Goal: Transaction & Acquisition: Purchase product/service

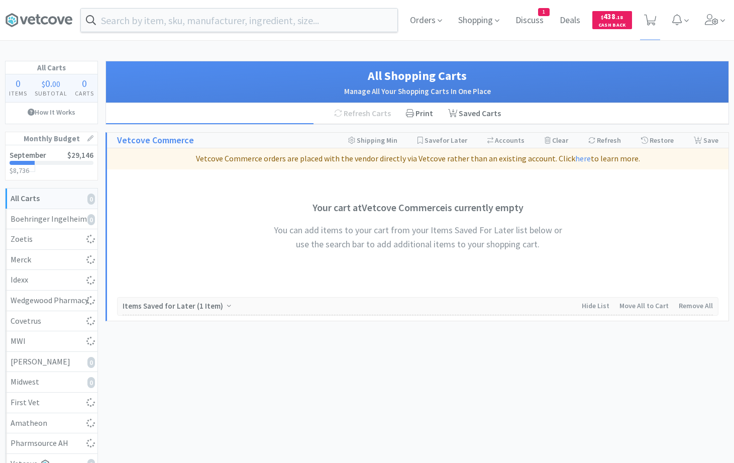
select select "10"
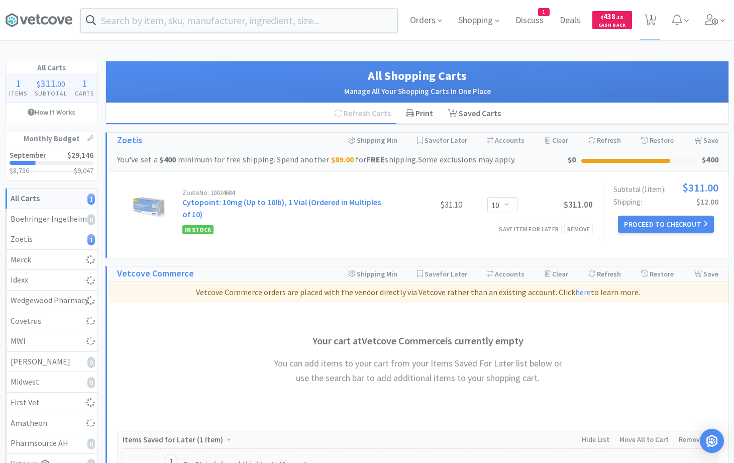
select select "2"
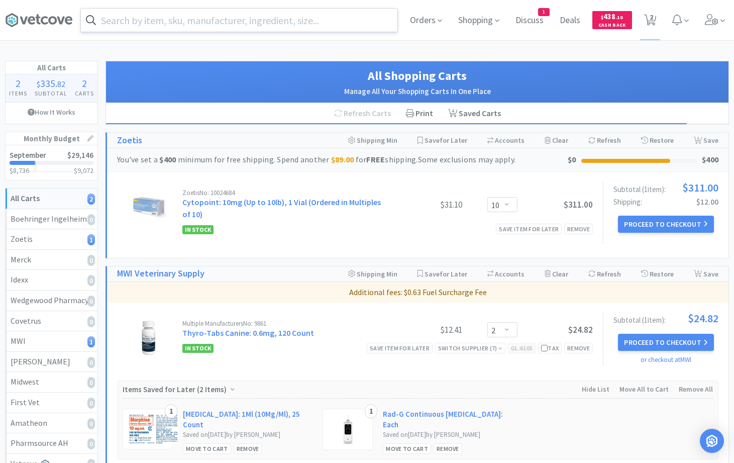
click at [130, 16] on input "text" at bounding box center [239, 20] width 316 height 23
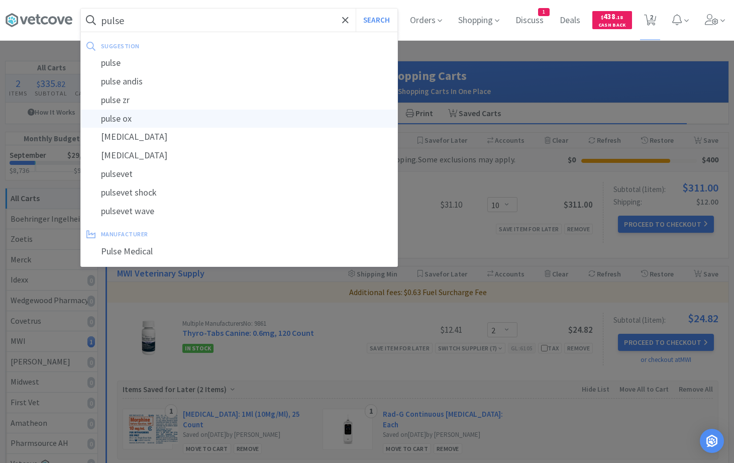
click at [126, 112] on div "pulse ox" at bounding box center [239, 118] width 316 height 19
type input "pulse ox"
select select "2"
select select "10"
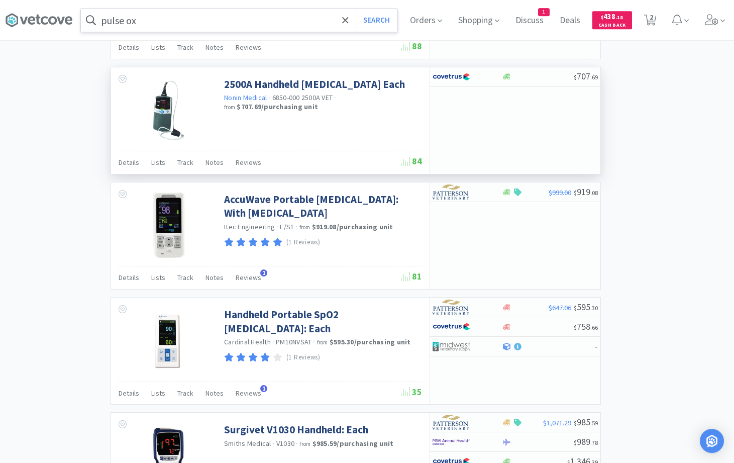
scroll to position [768, 0]
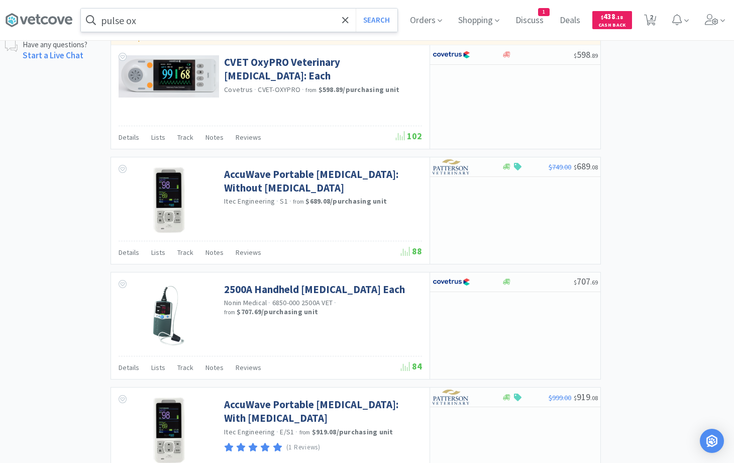
click at [27, 212] on div "× Filter Results Synced Suppliers Only Manufacturers Only Compounds Only Previo…" at bounding box center [367, 212] width 724 height 1840
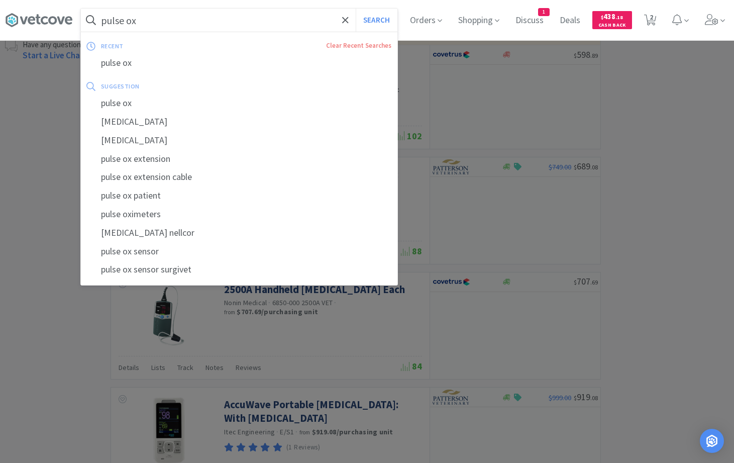
drag, startPoint x: 148, startPoint y: 21, endPoint x: 7, endPoint y: 26, distance: 141.2
click at [81, 26] on input "pulse ox" at bounding box center [239, 20] width 316 height 23
drag, startPoint x: 148, startPoint y: 20, endPoint x: -12, endPoint y: 11, distance: 159.9
click at [81, 11] on input "pulse ox" at bounding box center [239, 20] width 316 height 23
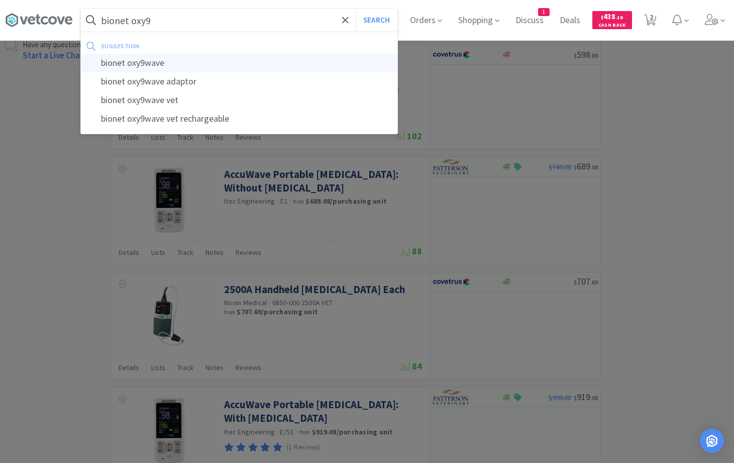
click at [158, 66] on div "bionet oxy9wave" at bounding box center [239, 63] width 316 height 19
type input "bionet oxy9wave"
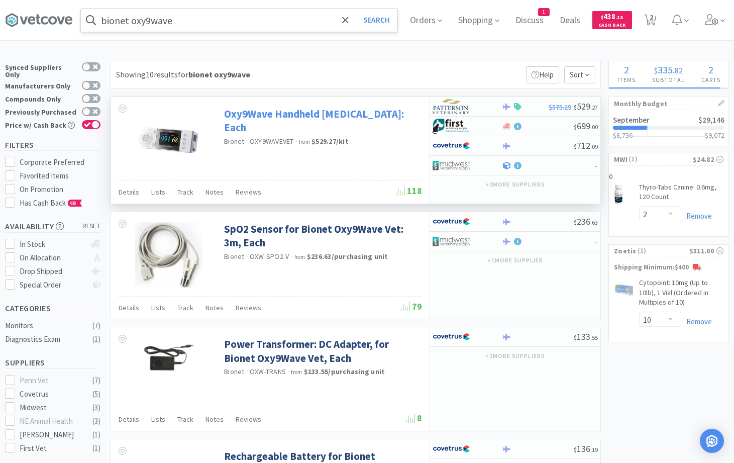
click at [254, 122] on link "Oxy9Wave Handheld Pulse Oximeter: Each" at bounding box center [321, 121] width 195 height 28
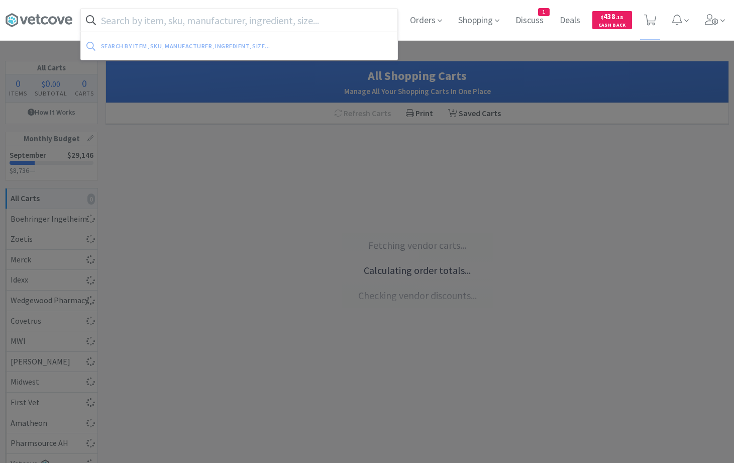
click at [127, 21] on input "text" at bounding box center [239, 20] width 316 height 23
select select "10"
select select "2"
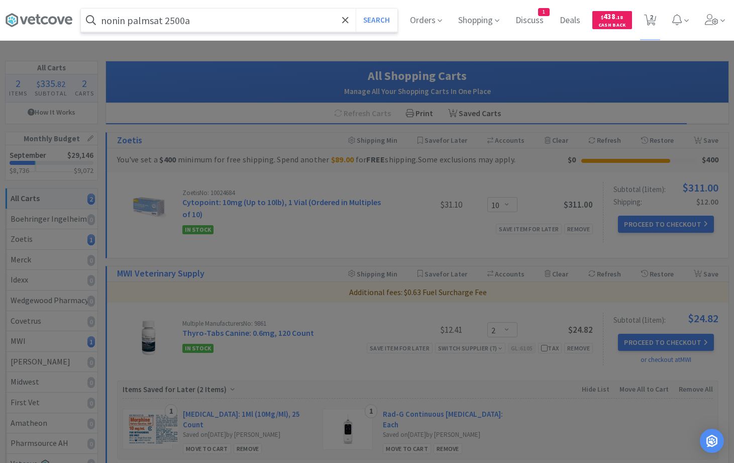
type input "nonin palmsat 2500a"
click at [356, 9] on button "Search" at bounding box center [377, 20] width 42 height 23
select select "2"
select select "10"
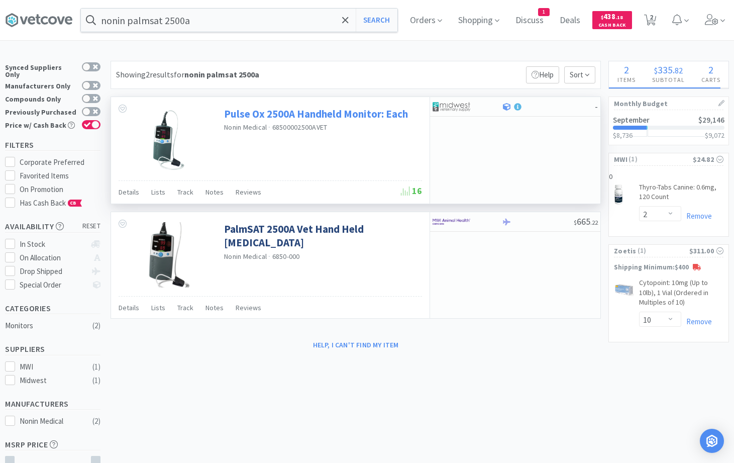
click at [254, 113] on link "Pulse Ox 2500A Handheld Monitor: Each" at bounding box center [316, 114] width 184 height 14
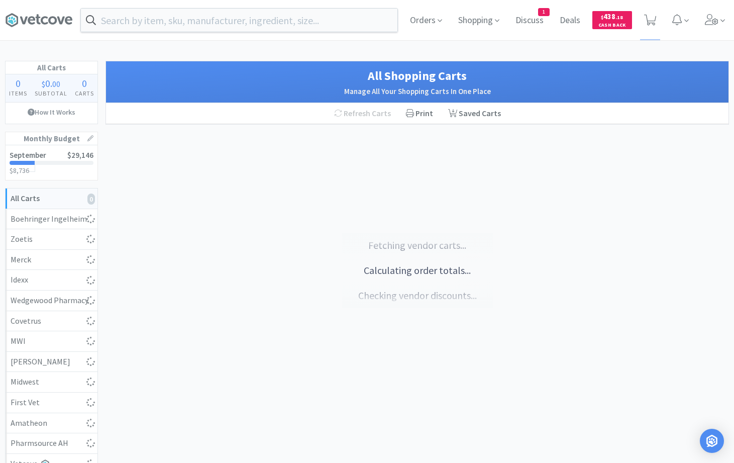
select select "10"
select select "2"
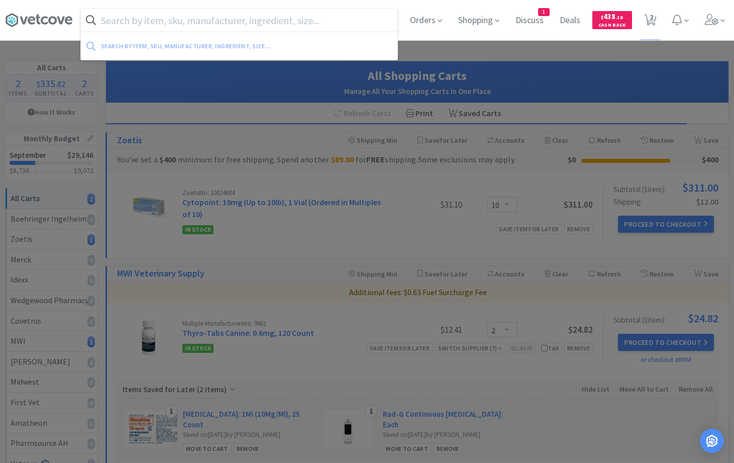
click at [148, 23] on input "text" at bounding box center [239, 20] width 316 height 23
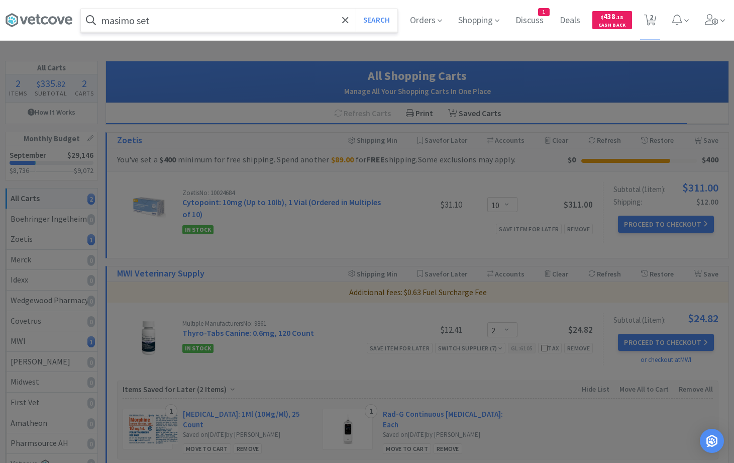
click at [167, 21] on input "masimo set" at bounding box center [239, 20] width 316 height 23
click at [196, 25] on input "masimo set" at bounding box center [239, 20] width 316 height 23
type input "masimo set-based"
click at [356, 9] on button "Search" at bounding box center [377, 20] width 42 height 23
select select "2"
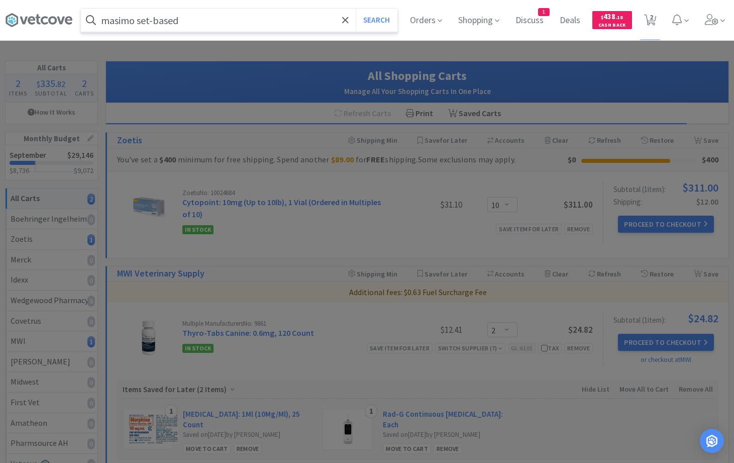
select select "10"
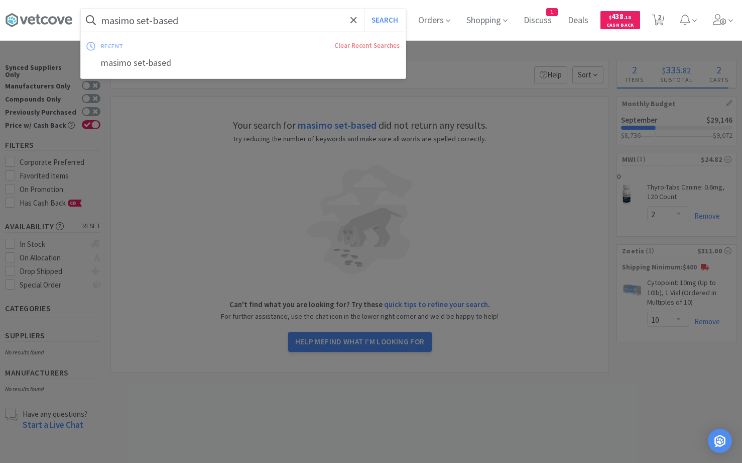
drag, startPoint x: 190, startPoint y: 21, endPoint x: 251, endPoint y: 23, distance: 60.8
click at [251, 23] on input "masimo set-based" at bounding box center [243, 20] width 325 height 23
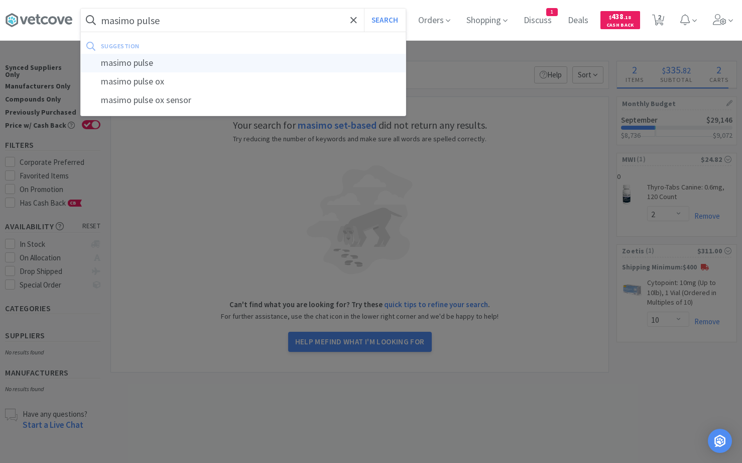
click at [188, 61] on div "masimo pulse" at bounding box center [243, 63] width 325 height 19
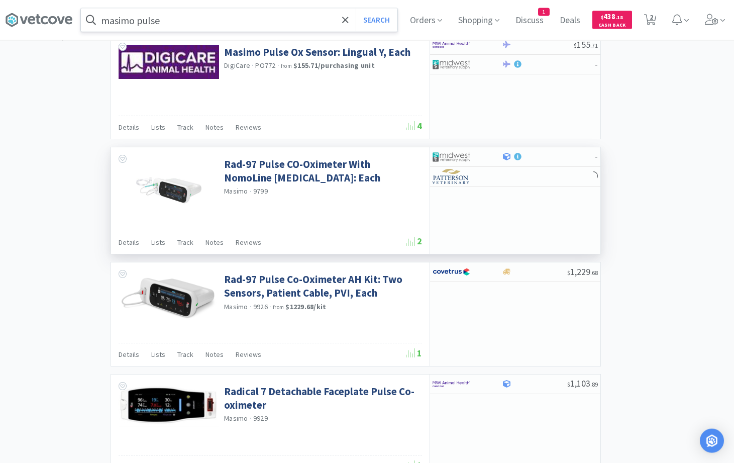
scroll to position [871, 0]
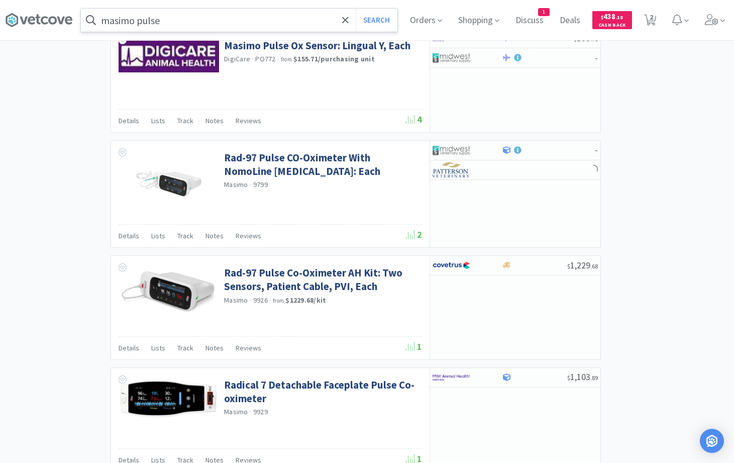
click at [197, 19] on input "masimo pulse" at bounding box center [239, 20] width 316 height 23
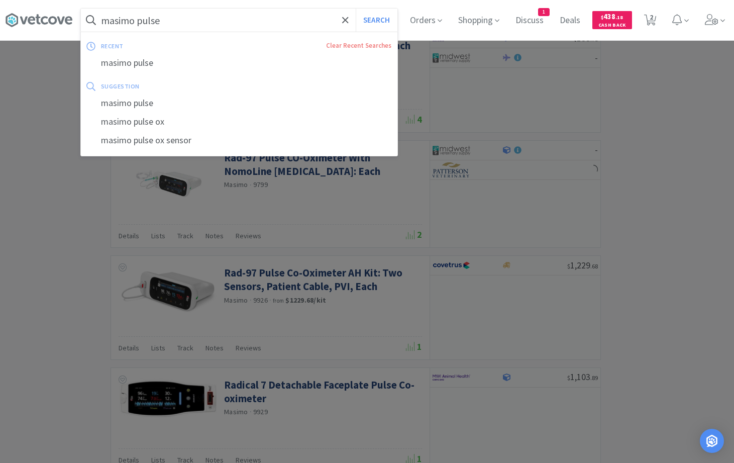
click at [197, 19] on input "masimo pulse" at bounding box center [239, 20] width 316 height 23
drag, startPoint x: 175, startPoint y: 20, endPoint x: -38, endPoint y: 12, distance: 213.1
click at [81, 12] on input "masimo pulse" at bounding box center [239, 20] width 316 height 23
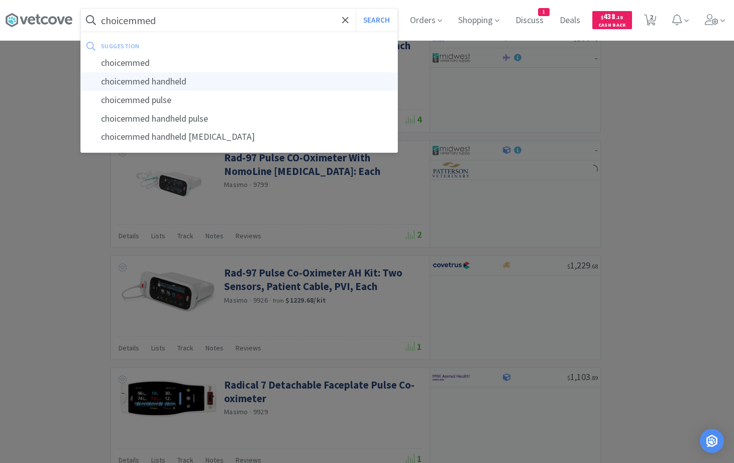
click at [194, 80] on div "choicemmed handheld" at bounding box center [239, 81] width 316 height 19
type input "choicemmed handheld"
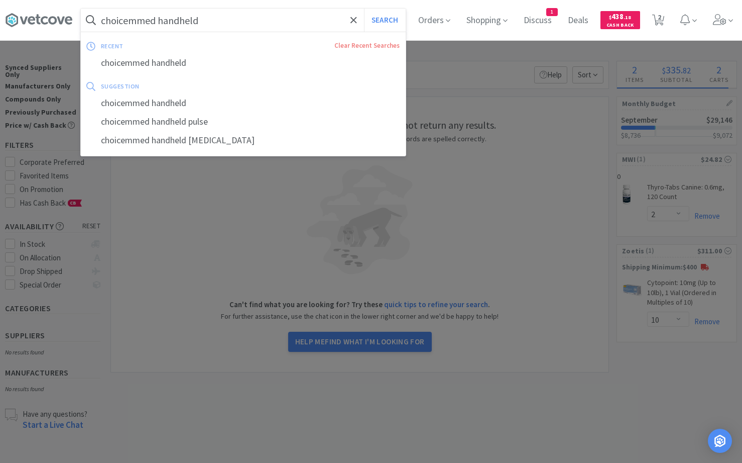
drag, startPoint x: 223, startPoint y: 21, endPoint x: -59, endPoint y: -2, distance: 282.6
click at [81, 9] on input "choicemmed handheld" at bounding box center [243, 20] width 325 height 23
drag, startPoint x: 209, startPoint y: 23, endPoint x: -55, endPoint y: 25, distance: 264.1
click at [81, 25] on input "choicemmed handheld" at bounding box center [243, 20] width 325 height 23
